Goal: Find specific page/section: Find specific page/section

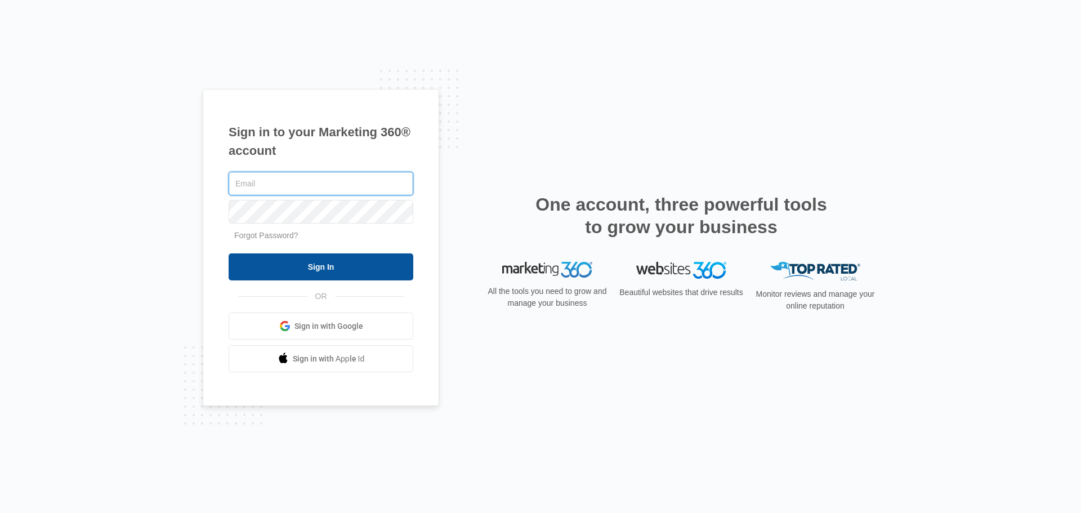
type input "[PERSON_NAME][EMAIL_ADDRESS][PERSON_NAME][DOMAIN_NAME]"
click at [323, 270] on input "Sign In" at bounding box center [321, 266] width 185 height 27
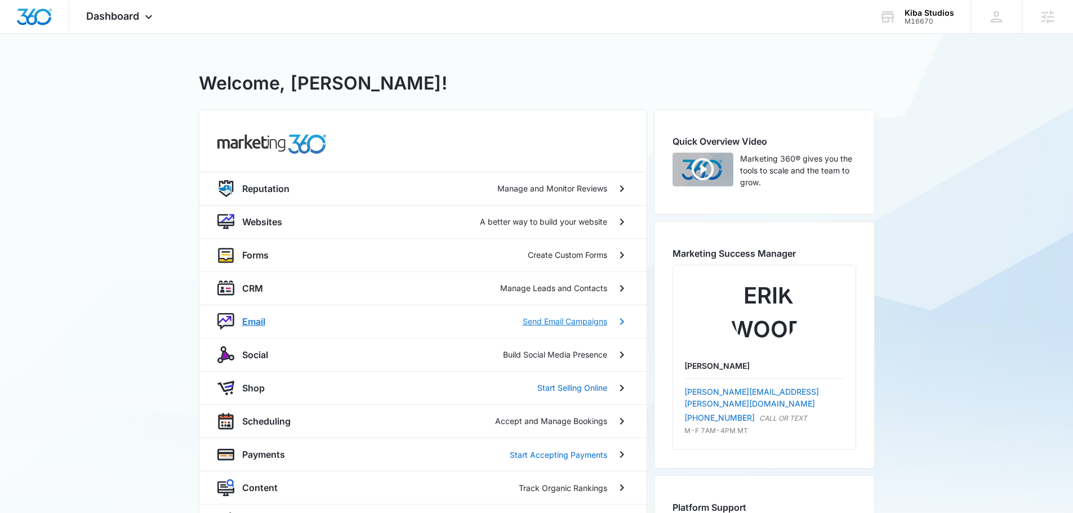
click at [249, 323] on p "Email" at bounding box center [253, 322] width 23 height 14
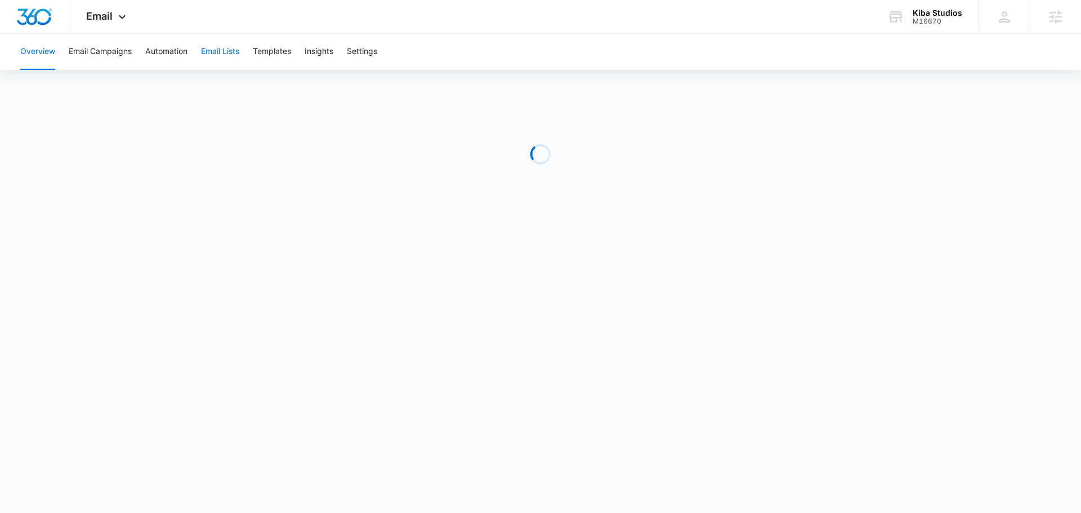
click at [229, 48] on button "Email Lists" at bounding box center [220, 52] width 38 height 36
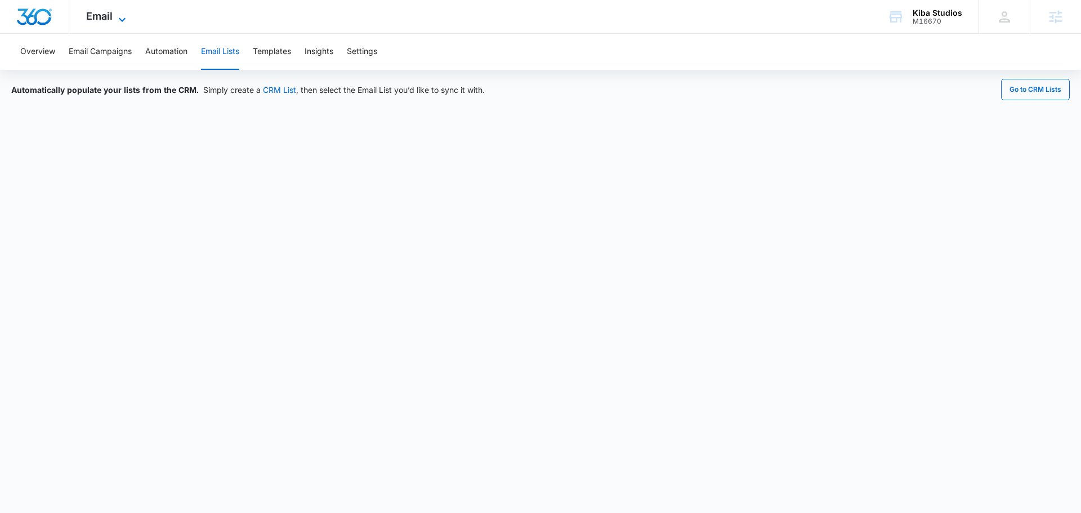
click at [104, 11] on span "Email" at bounding box center [99, 16] width 26 height 12
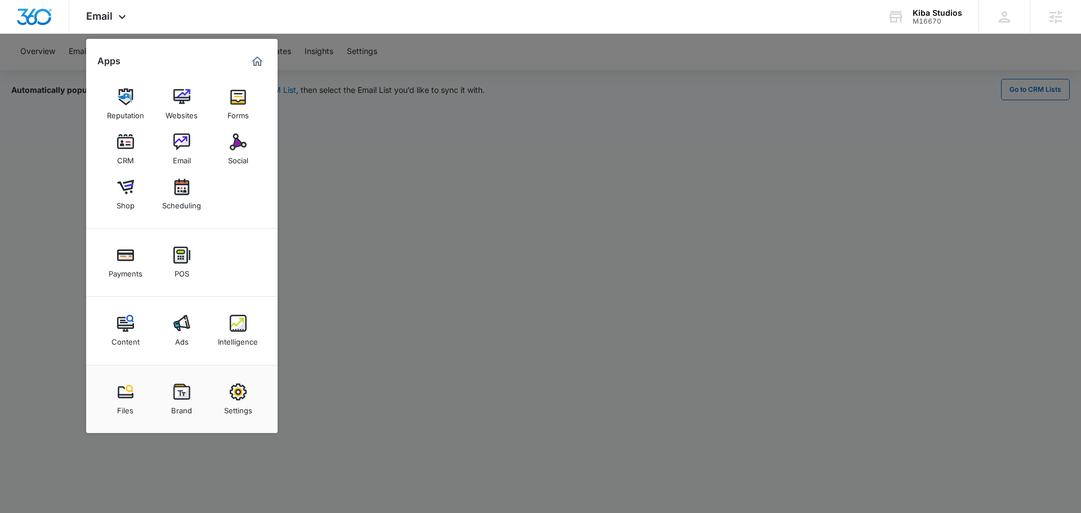
click at [506, 247] on div at bounding box center [540, 256] width 1081 height 513
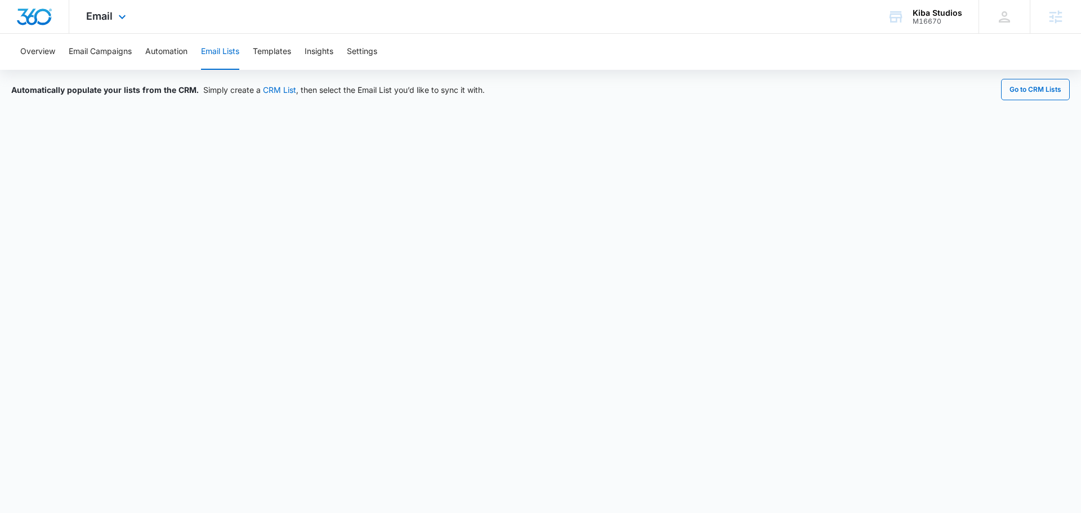
click at [47, 17] on img "Dashboard" at bounding box center [34, 16] width 36 height 17
